Goal: Information Seeking & Learning: Learn about a topic

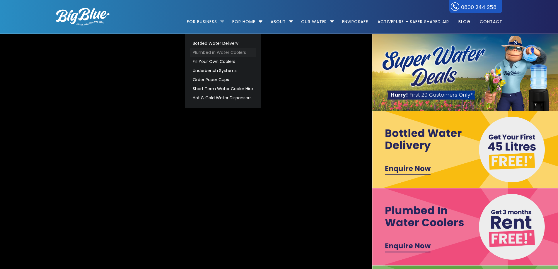
click at [221, 54] on video "https://www.bigblue.co.nz/wp-content/uploads/2021/09/Big-Blue-Hydro-17.mp4" at bounding box center [186, 188] width 796 height 333
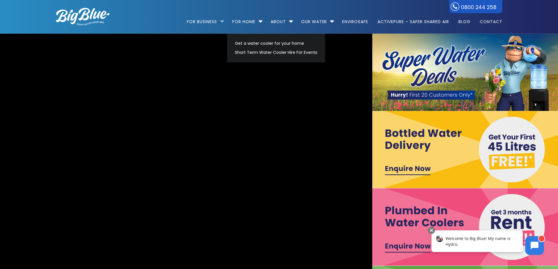
click at [222, 8] on li "For Business Bottled Water Delivery Plumbed in Water Coolers Fill Your Own Cool…" at bounding box center [207, 18] width 40 height 33
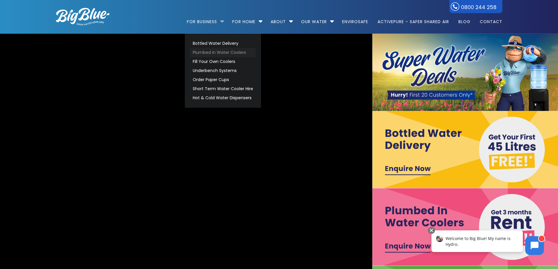
click at [216, 52] on link "Plumbed in Water Coolers" at bounding box center [223, 52] width 66 height 9
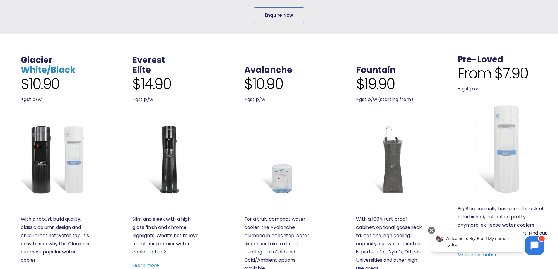
click at [50, 71] on link "White/Black" at bounding box center [48, 70] width 54 height 12
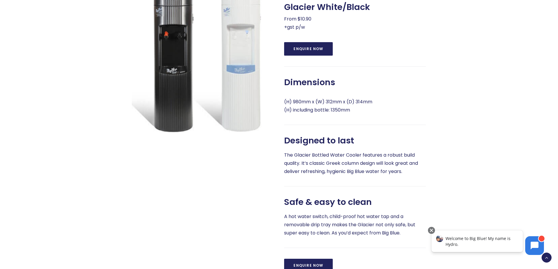
scroll to position [293, 0]
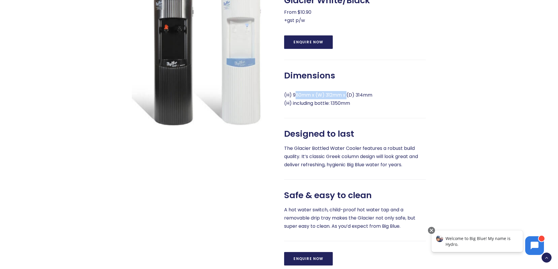
drag, startPoint x: 335, startPoint y: 105, endPoint x: 349, endPoint y: 107, distance: 13.3
click at [349, 107] on p "(H) 980mm x (W) 312mm x (D) 314mm (H) including bottle: 1350mm" at bounding box center [355, 99] width 142 height 16
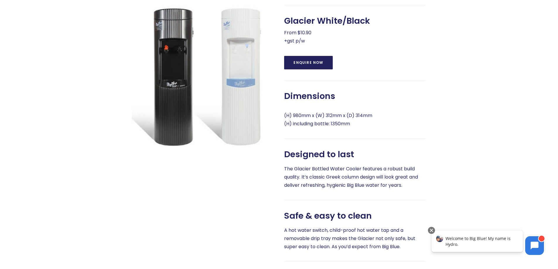
scroll to position [234, 0]
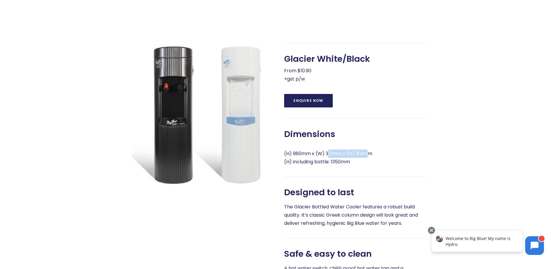
drag, startPoint x: 330, startPoint y: 160, endPoint x: 370, endPoint y: 162, distance: 40.2
click at [370, 162] on p "(H) 980mm x (W) 312mm x (D) 314mm (H) including bottle: 1350mm" at bounding box center [355, 158] width 142 height 16
drag, startPoint x: 322, startPoint y: 160, endPoint x: 367, endPoint y: 162, distance: 44.8
click at [367, 162] on div "Glacier White/Black From $10.90 +gst p/w Enquire Now Dimensions (H) 980mm x (W)…" at bounding box center [355, 184] width 142 height 282
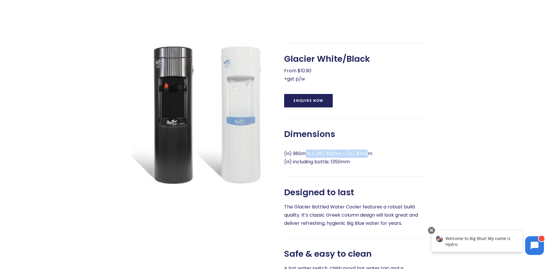
click at [367, 162] on p "(H) 980mm x (W) 312mm x (D) 314mm (H) including bottle: 1350mm" at bounding box center [355, 158] width 142 height 16
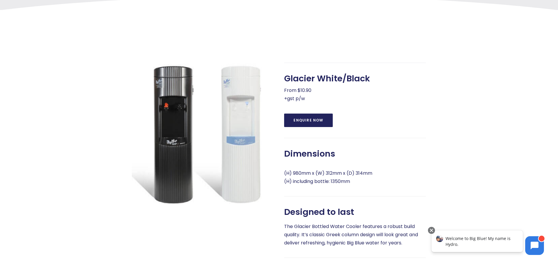
scroll to position [176, 0]
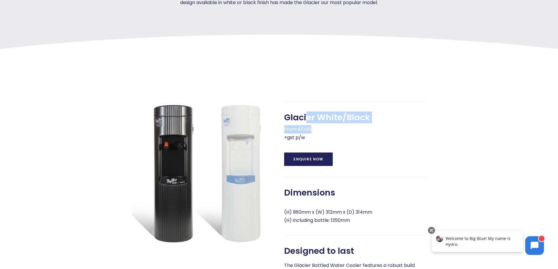
drag, startPoint x: 340, startPoint y: 129, endPoint x: 355, endPoint y: 132, distance: 14.5
click at [355, 132] on div "Glacier White/Black From $10.90 +gst p/w" at bounding box center [355, 126] width 142 height 29
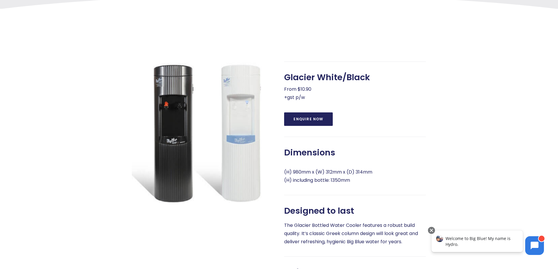
scroll to position [264, 0]
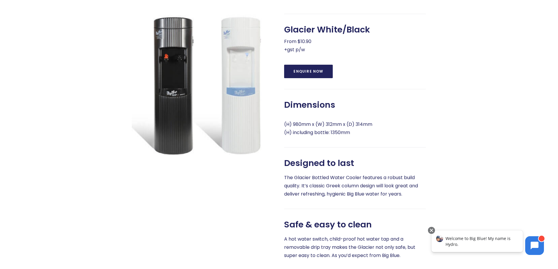
drag, startPoint x: 323, startPoint y: 128, endPoint x: 371, endPoint y: 137, distance: 48.8
click at [371, 137] on div "Glacier White/Black From $10.90 +gst p/w Enquire Now Dimensions (H) 980mm x (W)…" at bounding box center [355, 155] width 142 height 282
click at [371, 137] on p "(H) 980mm x (W) 312mm x (D) 314mm (H) including bottle: 1350mm" at bounding box center [355, 128] width 142 height 16
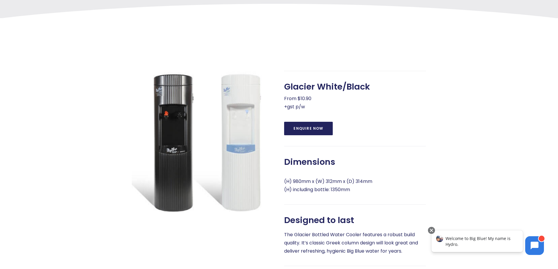
scroll to position [205, 0]
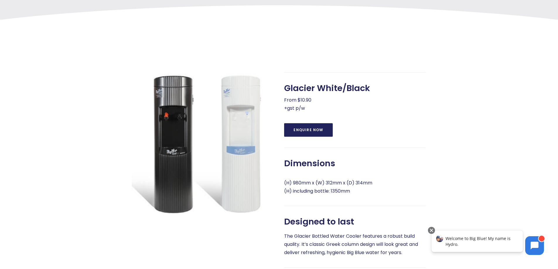
click at [321, 107] on p "From $10.90 +gst p/w" at bounding box center [355, 104] width 142 height 16
drag, startPoint x: 316, startPoint y: 95, endPoint x: 366, endPoint y: 99, distance: 50.2
click at [366, 93] on span "Glacier White/Black" at bounding box center [327, 88] width 86 height 10
drag, startPoint x: 304, startPoint y: 96, endPoint x: 369, endPoint y: 103, distance: 64.8
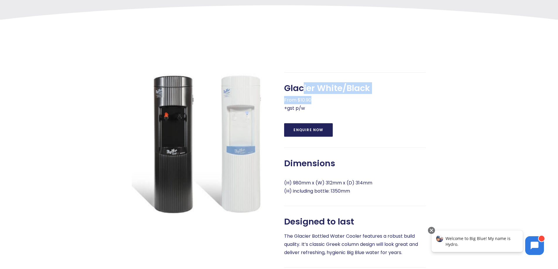
click at [369, 103] on div "Glacier White/Black From $10.90 +gst p/w" at bounding box center [355, 97] width 142 height 29
drag, startPoint x: 323, startPoint y: 89, endPoint x: 374, endPoint y: 104, distance: 53.7
click at [374, 104] on div "Glacier White/Black From $10.90 +gst p/w Enquire Now Dimensions (H) 980mm x (W)…" at bounding box center [355, 213] width 142 height 282
click at [374, 104] on div "Glacier White/Black From $10.90 +gst p/w" at bounding box center [355, 97] width 142 height 29
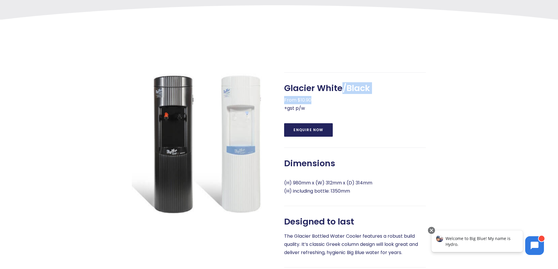
click at [341, 102] on div "Glacier White/Black From $10.90 +gst p/w" at bounding box center [355, 97] width 142 height 29
click at [341, 93] on span "Glacier White/Black" at bounding box center [327, 88] width 86 height 10
drag, startPoint x: 342, startPoint y: 113, endPoint x: 286, endPoint y: 85, distance: 63.3
click at [342, 112] on p "From $10.90 +gst p/w" at bounding box center [355, 104] width 142 height 16
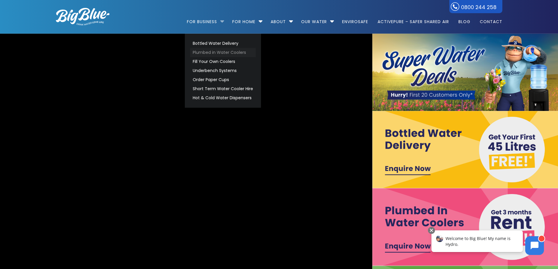
click at [207, 53] on link "Plumbed in Water Coolers" at bounding box center [223, 52] width 66 height 9
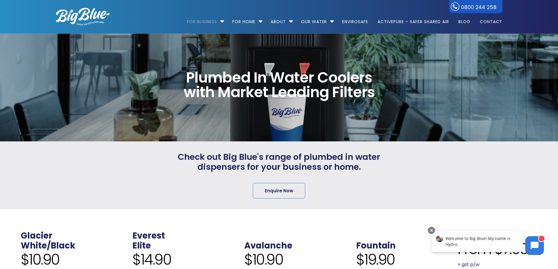
click at [226, 176] on div "Check out Big Blue's range of plumbed in water dispensers for your business or …" at bounding box center [279, 175] width 218 height 47
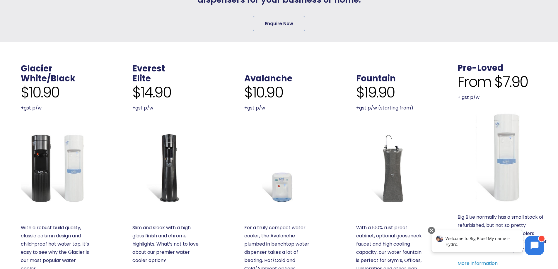
scroll to position [176, 0]
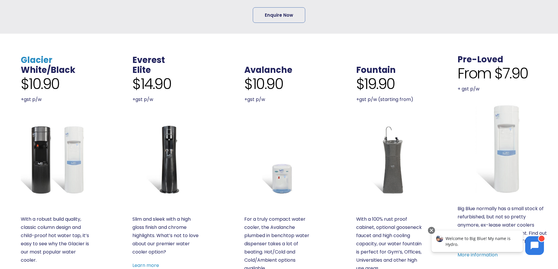
click at [38, 61] on link "Glacier" at bounding box center [37, 60] width 32 height 12
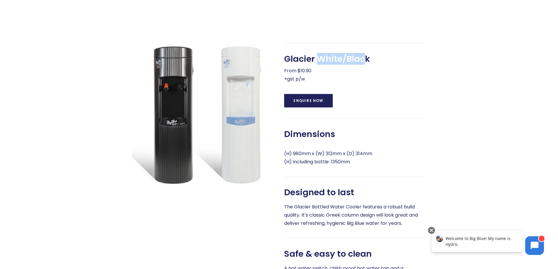
drag, startPoint x: 318, startPoint y: 65, endPoint x: 366, endPoint y: 65, distance: 48.3
click at [366, 64] on span "Glacier White/Black" at bounding box center [327, 59] width 86 height 10
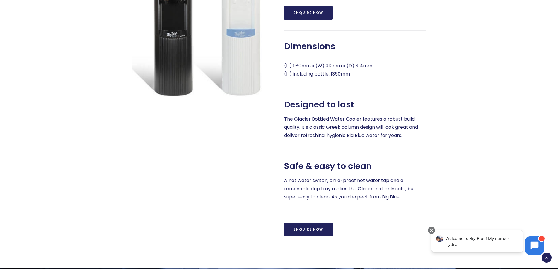
scroll to position [205, 0]
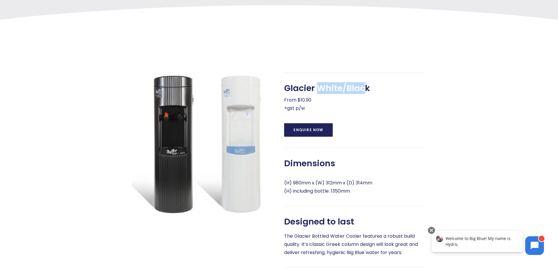
click at [408, 56] on div "Glacier White/Black From $10.90 +gst p/w Enquire Now Dimensions (H) 980mm x (W)…" at bounding box center [279, 203] width 468 height 366
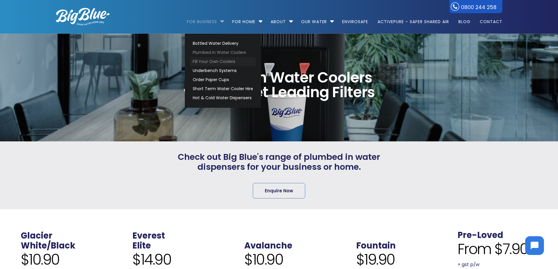
click at [205, 60] on link "Fill Your Own Coolers" at bounding box center [223, 61] width 66 height 9
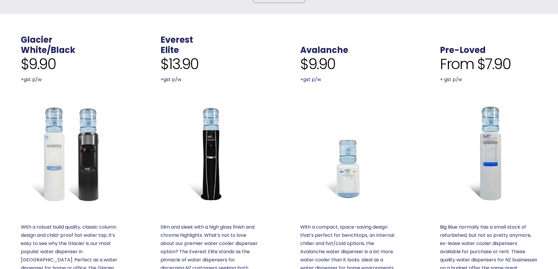
click at [94, 154] on img at bounding box center [69, 153] width 97 height 97
